Goal: Task Accomplishment & Management: Manage account settings

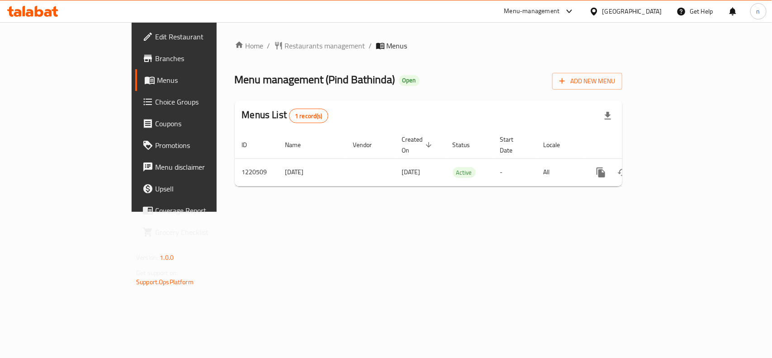
click at [155, 37] on span "Edit Restaurant" at bounding box center [204, 36] width 98 height 11
click at [135, 43] on link "Edit Restaurant" at bounding box center [197, 37] width 125 height 22
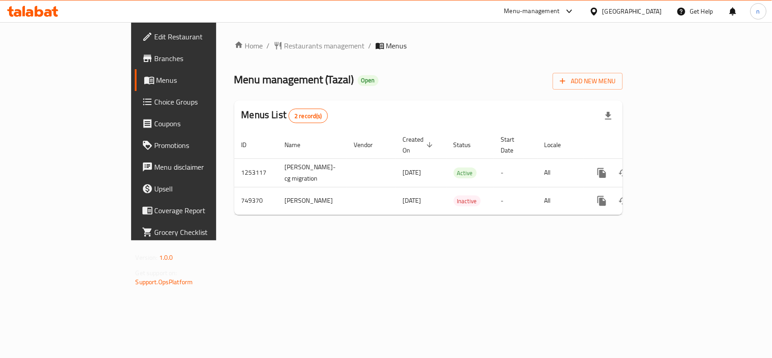
click at [155, 41] on span "Edit Restaurant" at bounding box center [204, 36] width 98 height 11
